Goal: Task Accomplishment & Management: Manage account settings

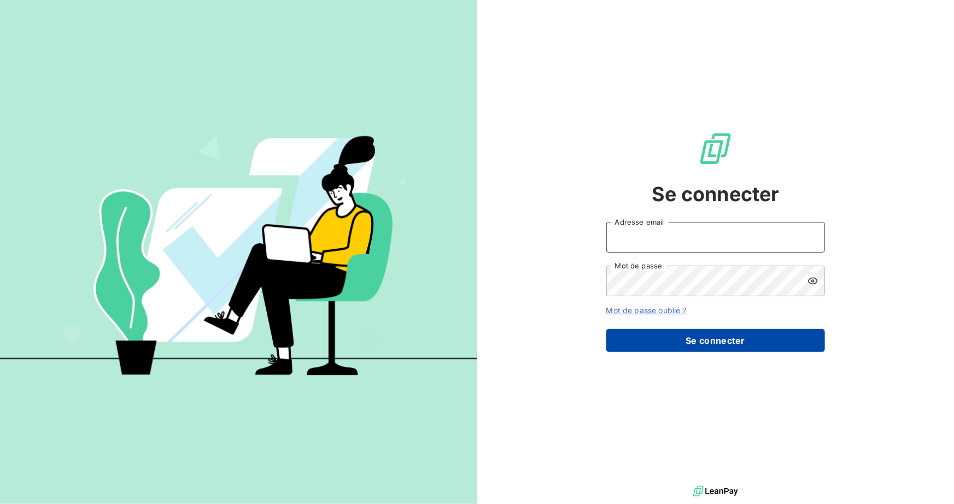
type input "[PERSON_NAME][EMAIL_ADDRESS][PERSON_NAME][DOMAIN_NAME]"
click at [709, 341] on button "Se connecter" at bounding box center [715, 340] width 219 height 23
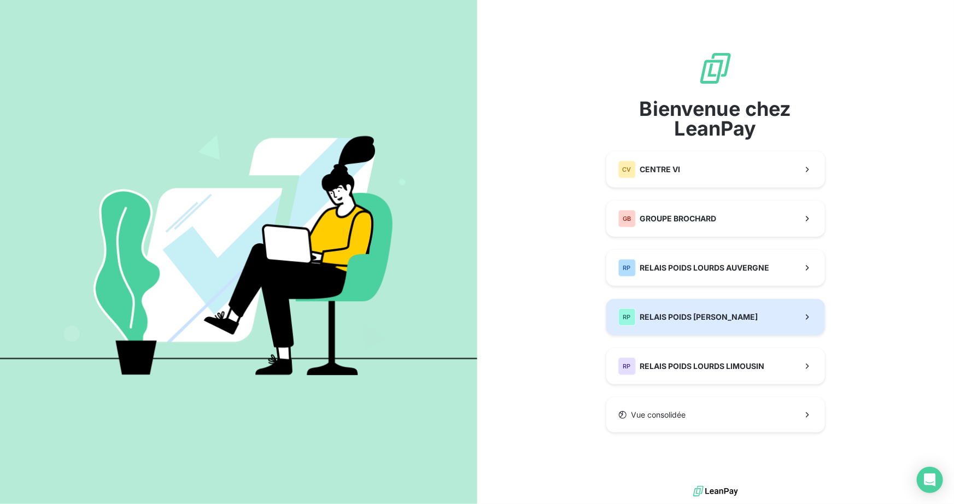
click at [697, 317] on span "RELAIS POIDS [PERSON_NAME]" at bounding box center [699, 317] width 118 height 11
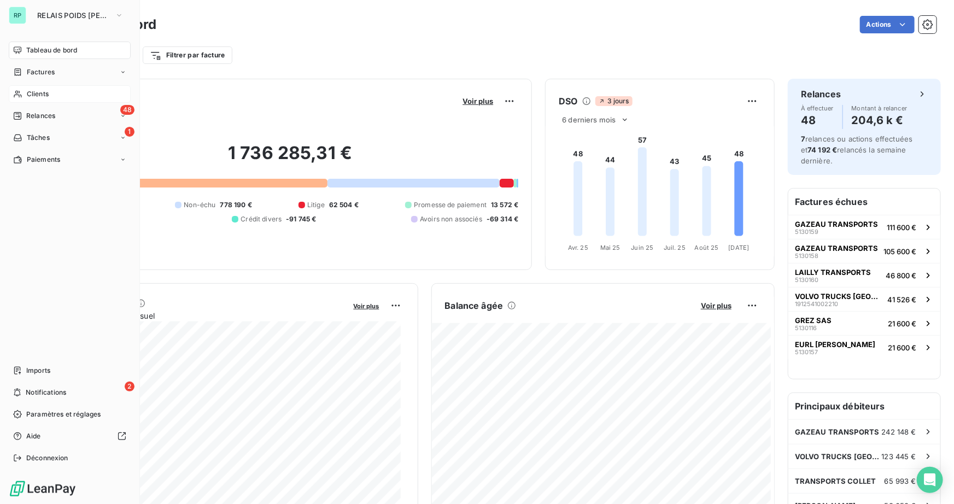
click at [34, 92] on span "Clients" at bounding box center [38, 94] width 22 height 10
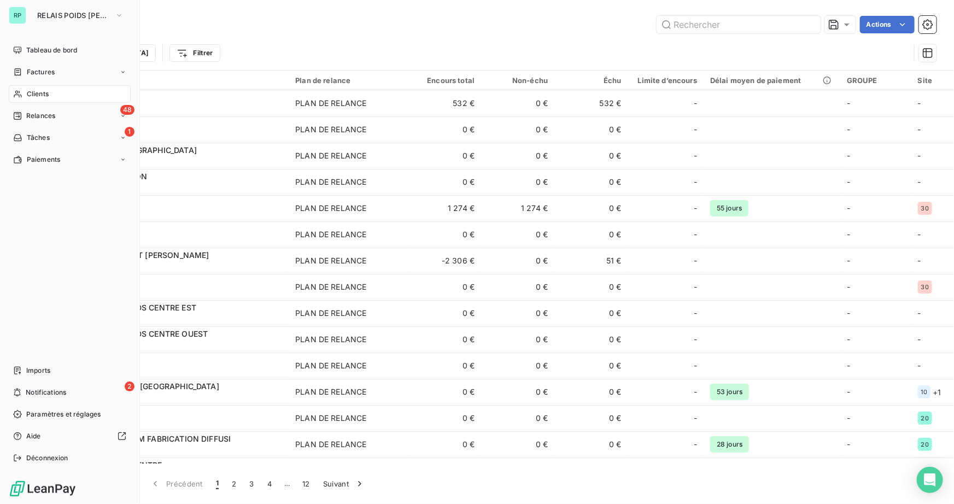
click at [33, 99] on div "Clients" at bounding box center [70, 93] width 122 height 17
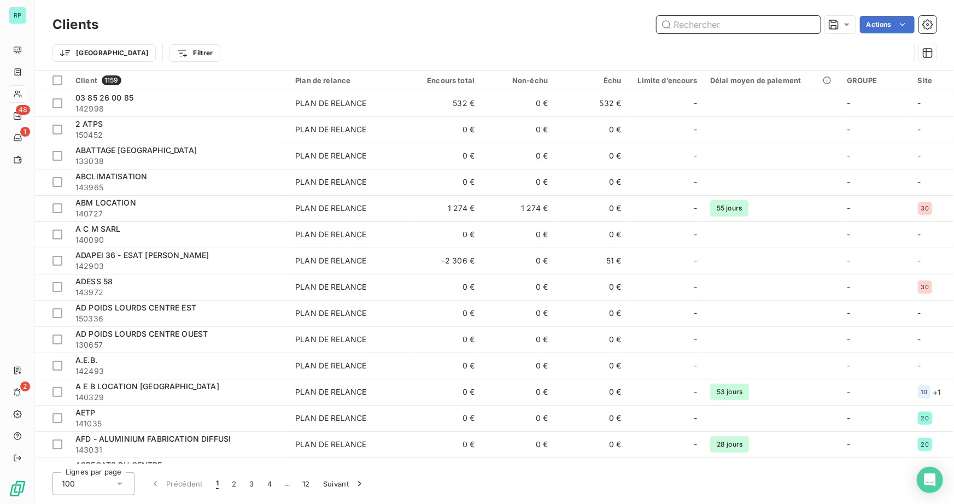
click at [752, 28] on input "text" at bounding box center [739, 24] width 164 height 17
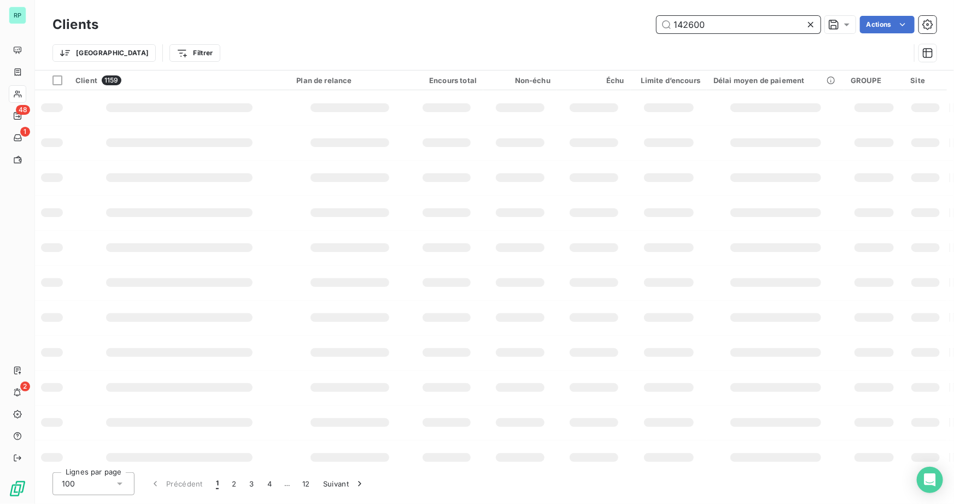
type input "142600"
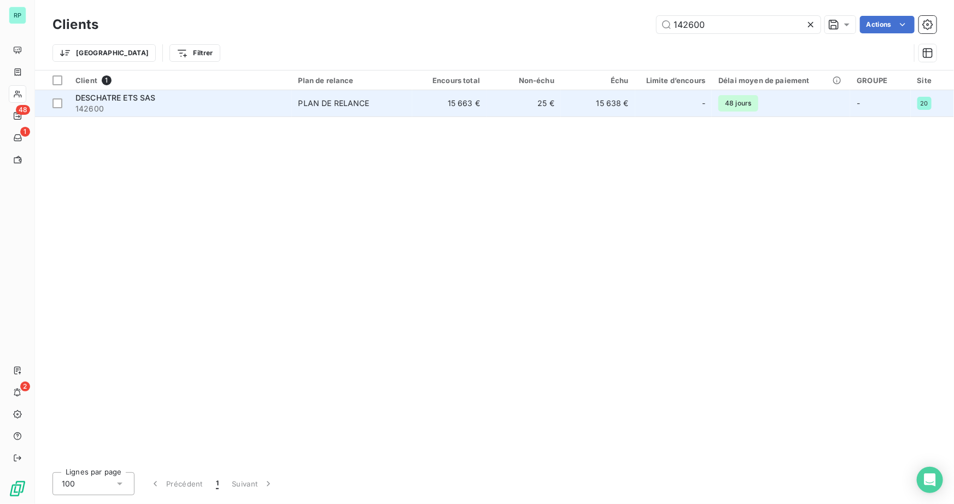
click at [137, 98] on span "DESCHATRE ETS SAS" at bounding box center [115, 97] width 80 height 9
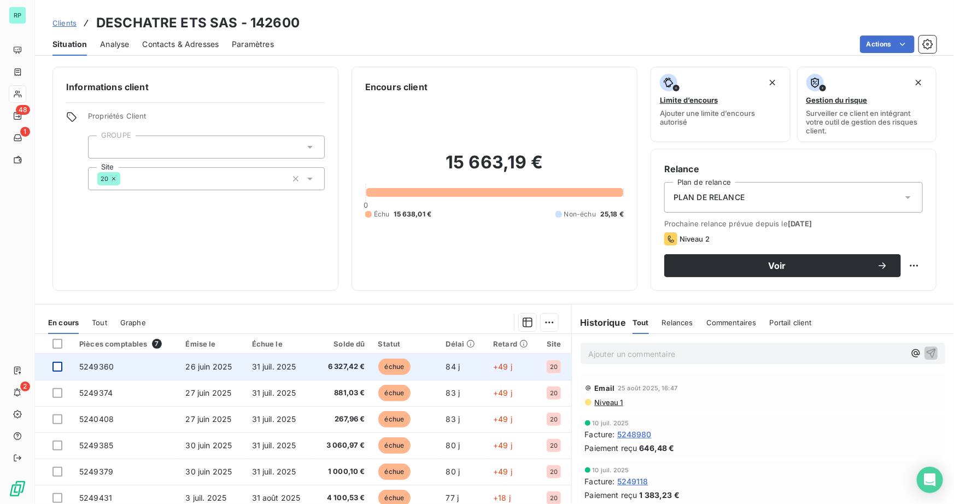
click at [60, 368] on div at bounding box center [57, 367] width 10 height 10
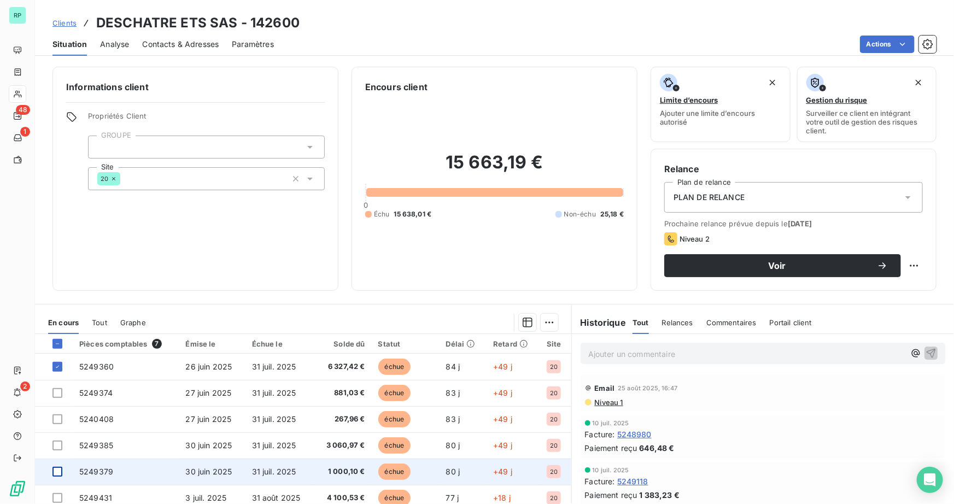
click at [55, 468] on div at bounding box center [57, 472] width 10 height 10
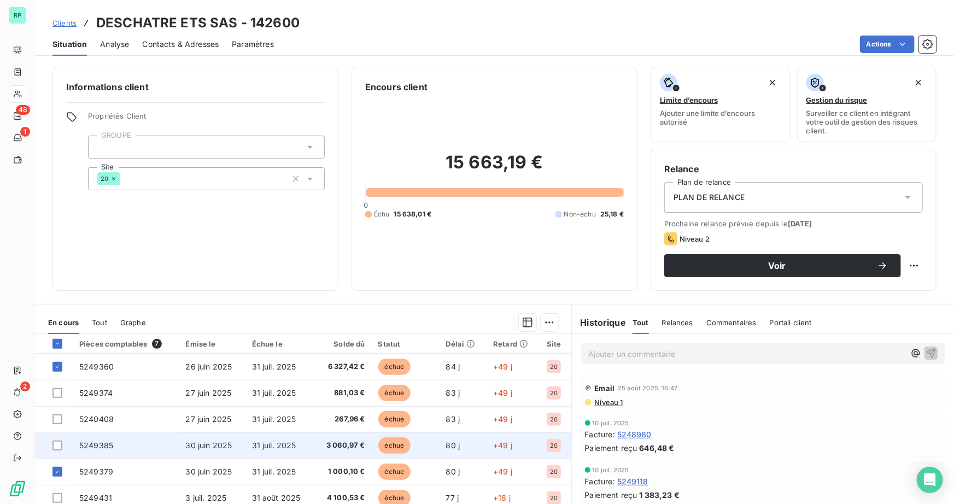
drag, startPoint x: 60, startPoint y: 440, endPoint x: 60, endPoint y: 432, distance: 7.7
click at [60, 439] on td at bounding box center [54, 446] width 38 height 26
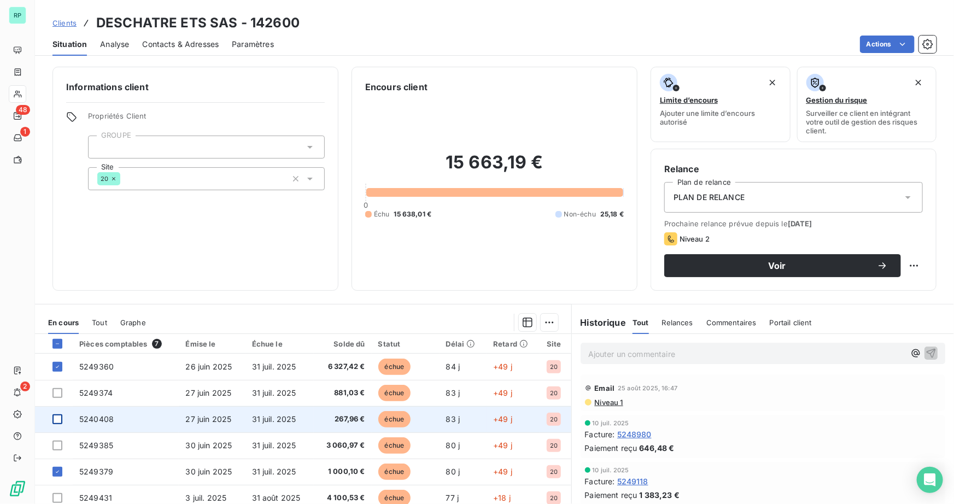
click at [59, 421] on div at bounding box center [57, 420] width 10 height 10
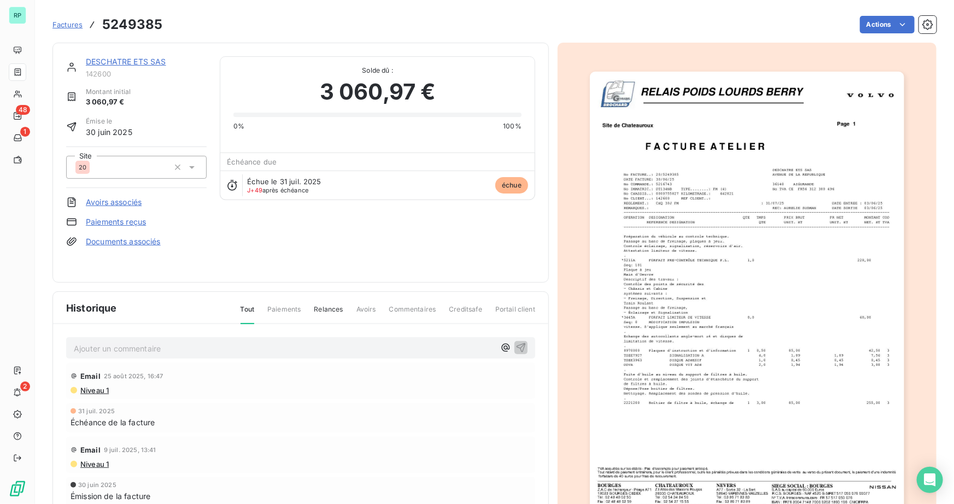
click at [127, 58] on link "DESCHATRE ETS SAS" at bounding box center [126, 61] width 80 height 9
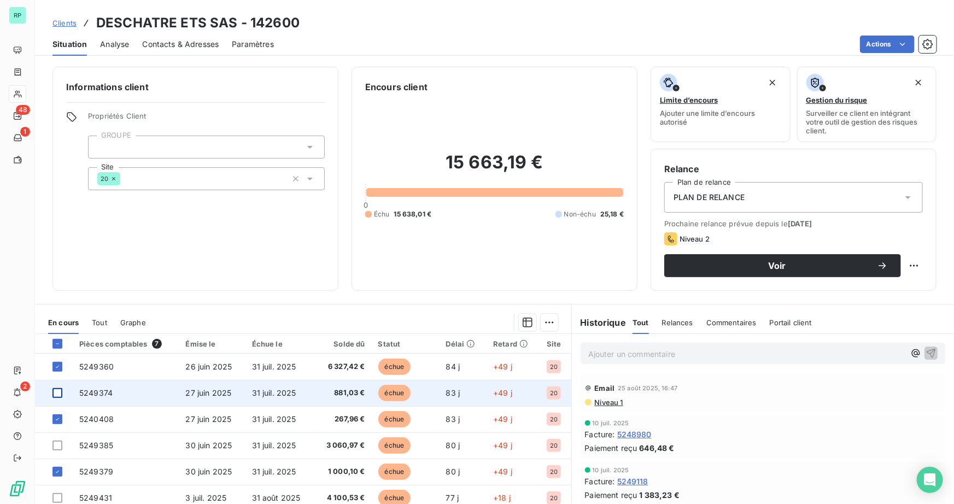
click at [56, 391] on div at bounding box center [57, 393] width 10 height 10
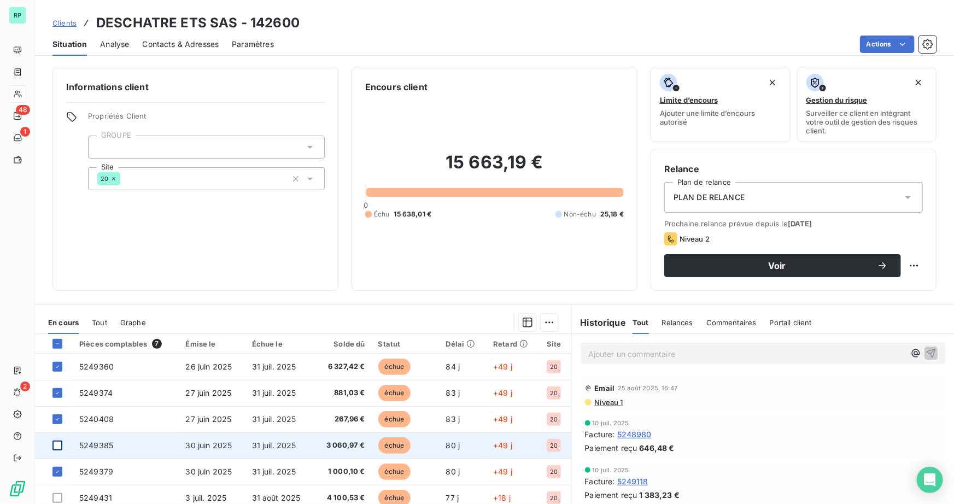
click at [55, 443] on div at bounding box center [57, 446] width 10 height 10
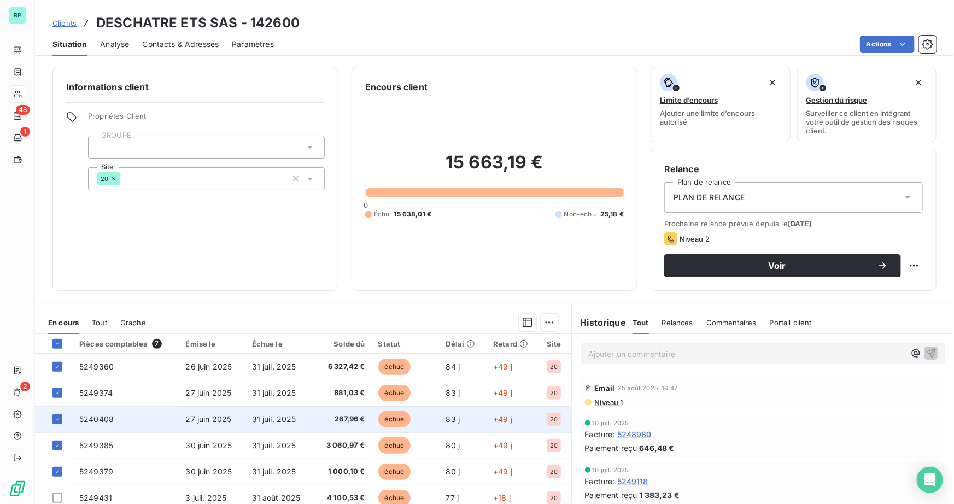
scroll to position [73, 0]
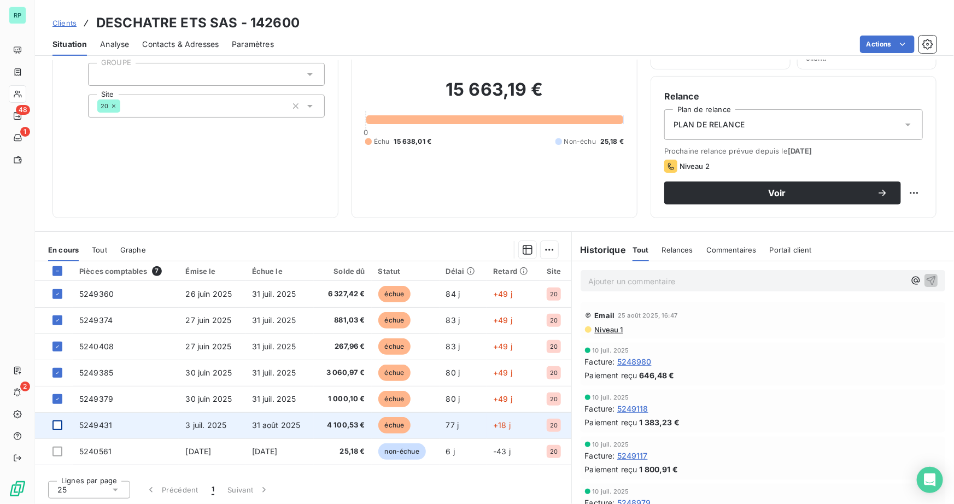
click at [56, 427] on div at bounding box center [57, 426] width 10 height 10
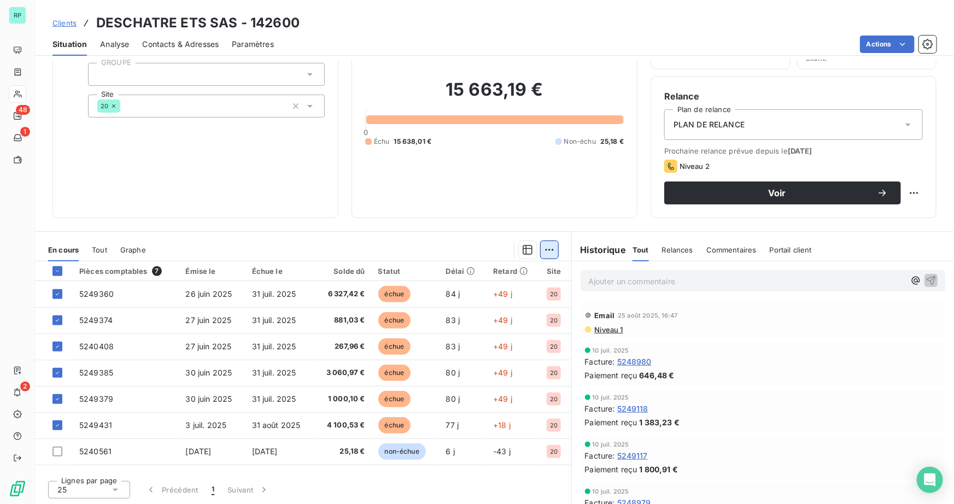
click at [542, 248] on html "RP 48 1 2 Clients DESCHATRE ETS SAS - 142600 Situation Analyse Contacts & Adres…" at bounding box center [477, 252] width 954 height 504
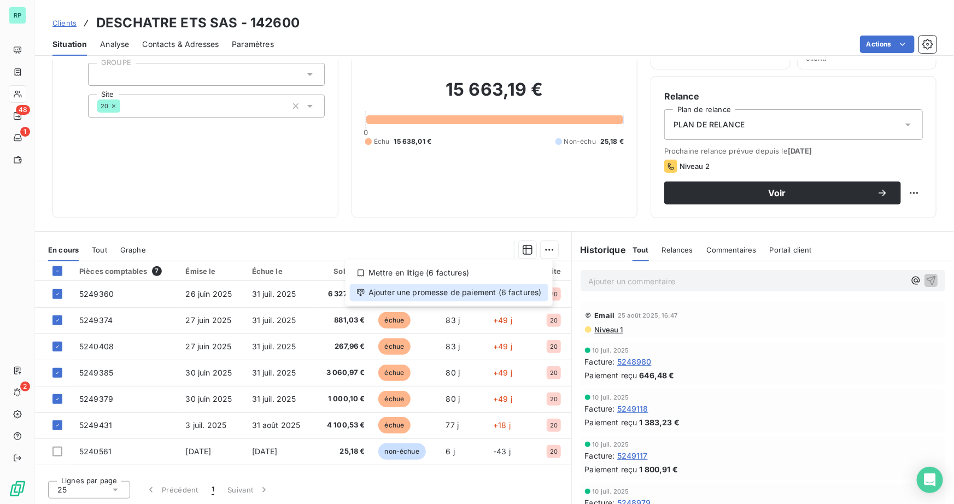
click at [480, 293] on div "Ajouter une promesse de paiement (6 factures)" at bounding box center [449, 292] width 199 height 17
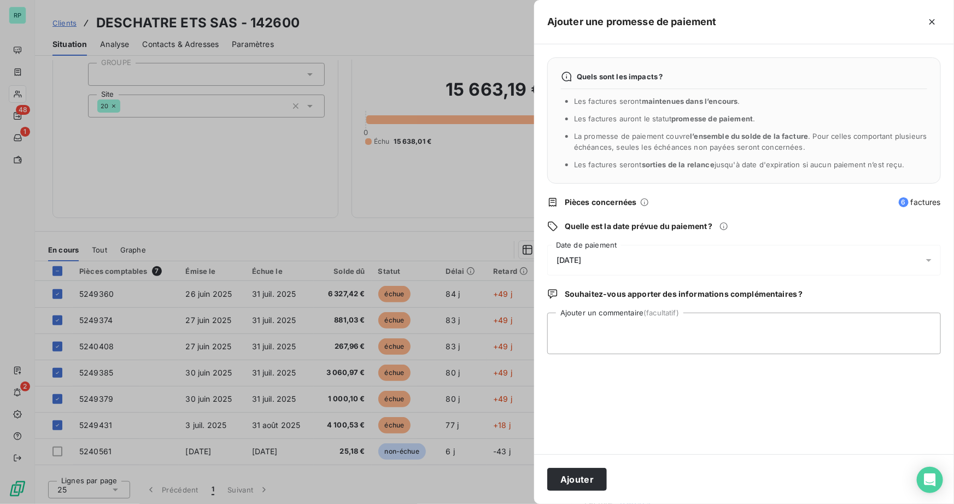
click at [582, 256] on span "[DATE]" at bounding box center [569, 260] width 25 height 9
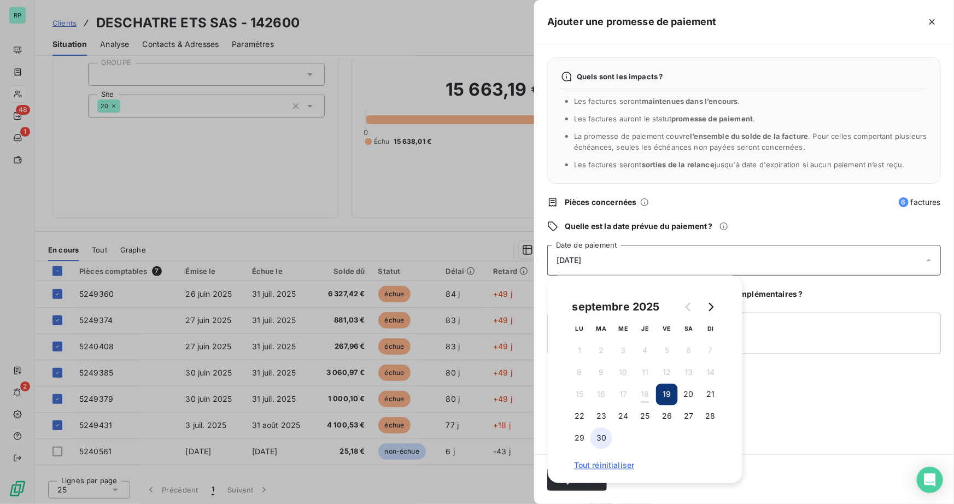
click at [598, 443] on button "30" at bounding box center [602, 439] width 22 height 22
click at [810, 328] on textarea "Ajouter un commentaire (facultatif)" at bounding box center [744, 334] width 394 height 42
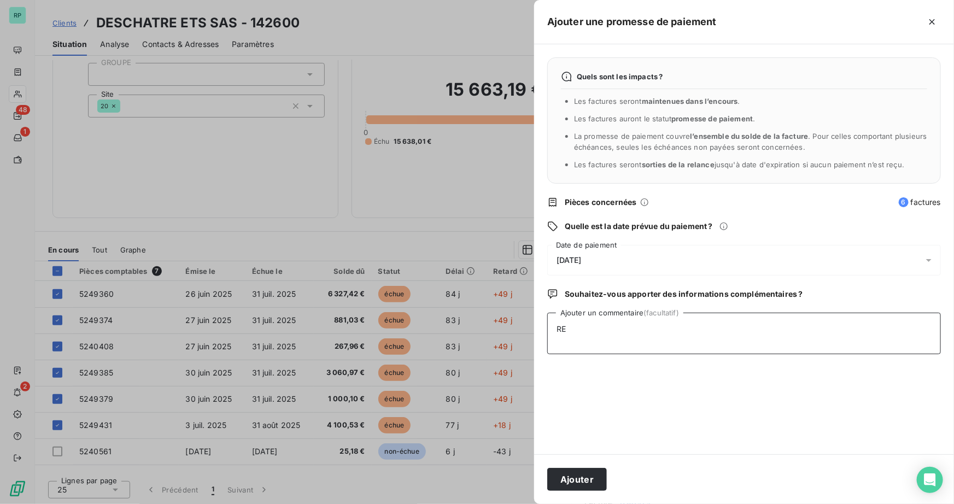
type textarea "R"
type textarea "CHQ EN COMPTA"
click at [591, 474] on button "Ajouter" at bounding box center [577, 479] width 60 height 23
